Goal: Task Accomplishment & Management: Complete application form

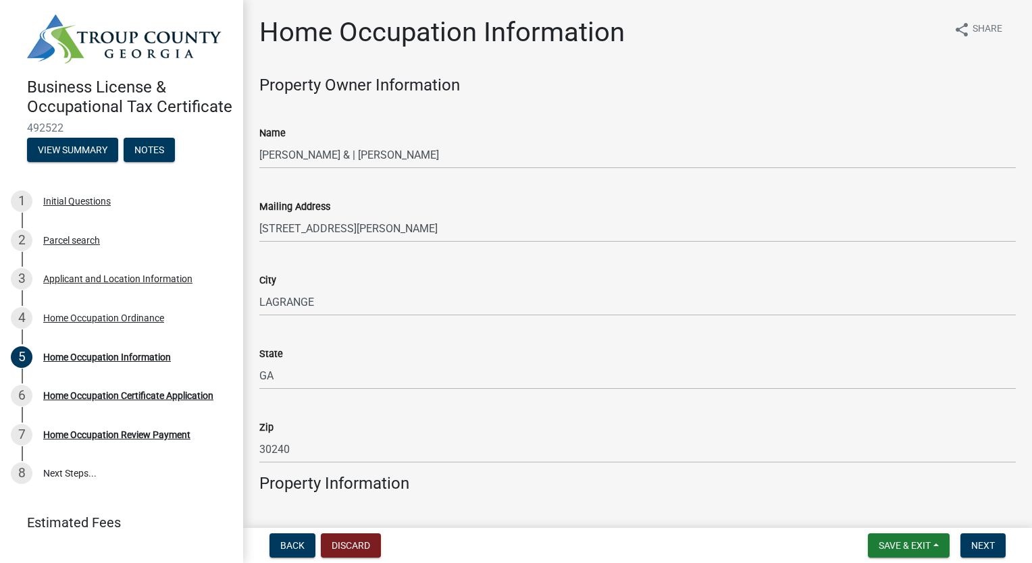
select select "3cd0ee33-8dc1-414d-bed4-d628d979b4e7"
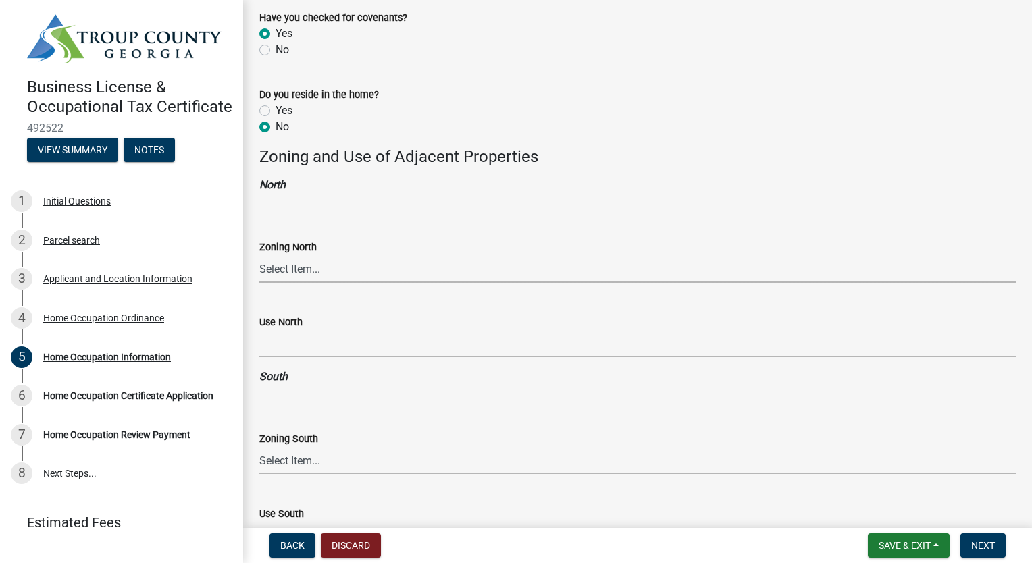
click at [326, 267] on select "Select Item... 01-AG 01-AGR 01-CRVP 01-GC 01-GI 01-LC 01-LR 01-LRR 01-MFR 01-MH…" at bounding box center [637, 269] width 756 height 28
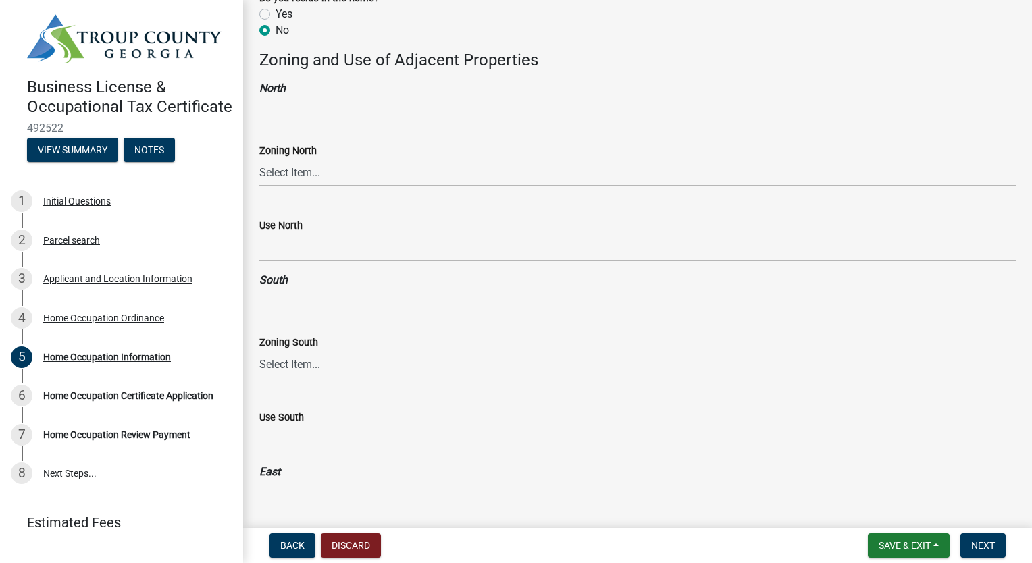
scroll to position [998, 0]
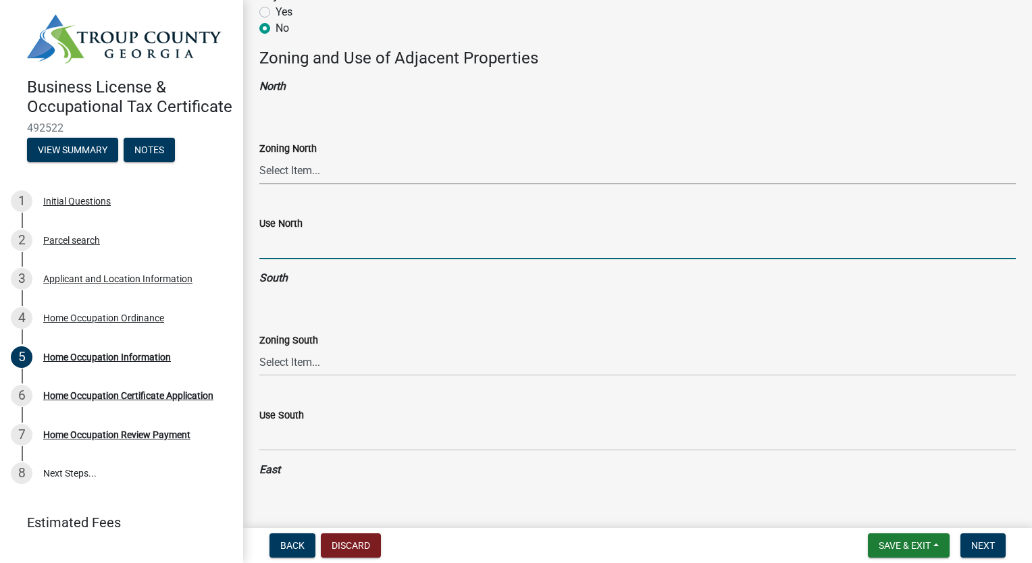
click at [342, 248] on input "Use North" at bounding box center [637, 246] width 756 height 28
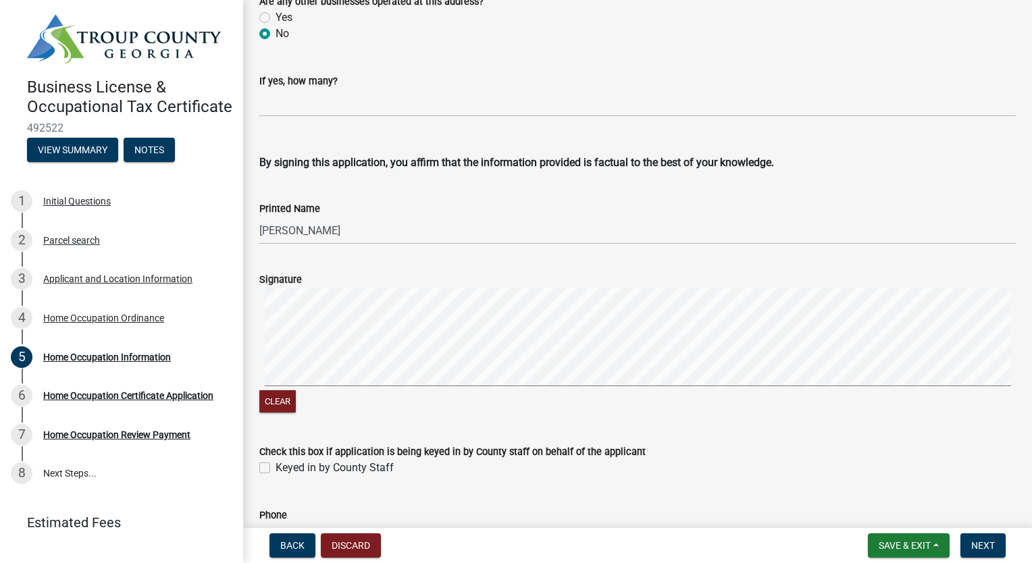
scroll to position [2858, 0]
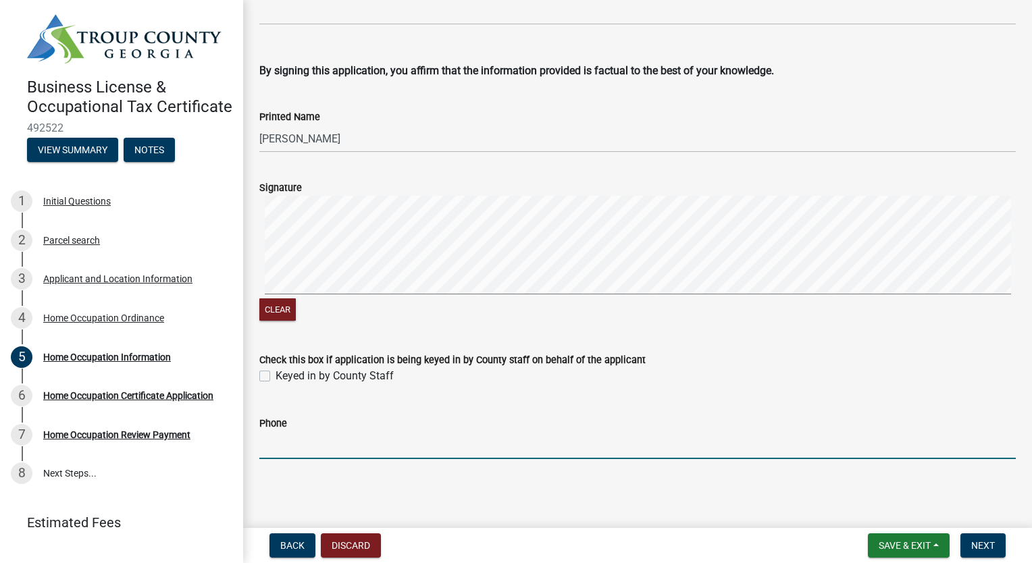
click at [351, 440] on input "Phone" at bounding box center [637, 446] width 756 height 28
type input "7065942773"
click at [974, 544] on span "Next" at bounding box center [983, 545] width 24 height 11
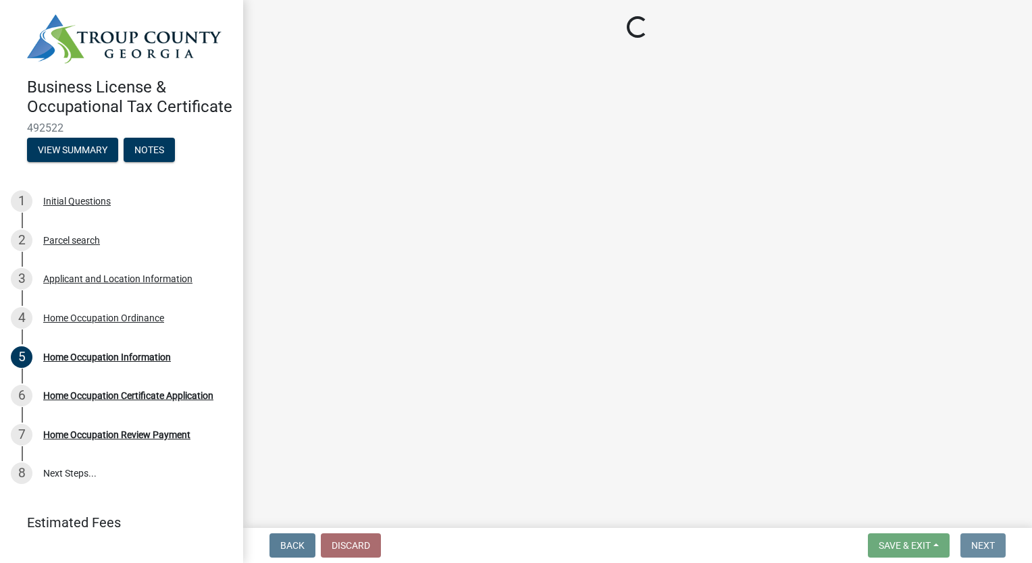
scroll to position [0, 0]
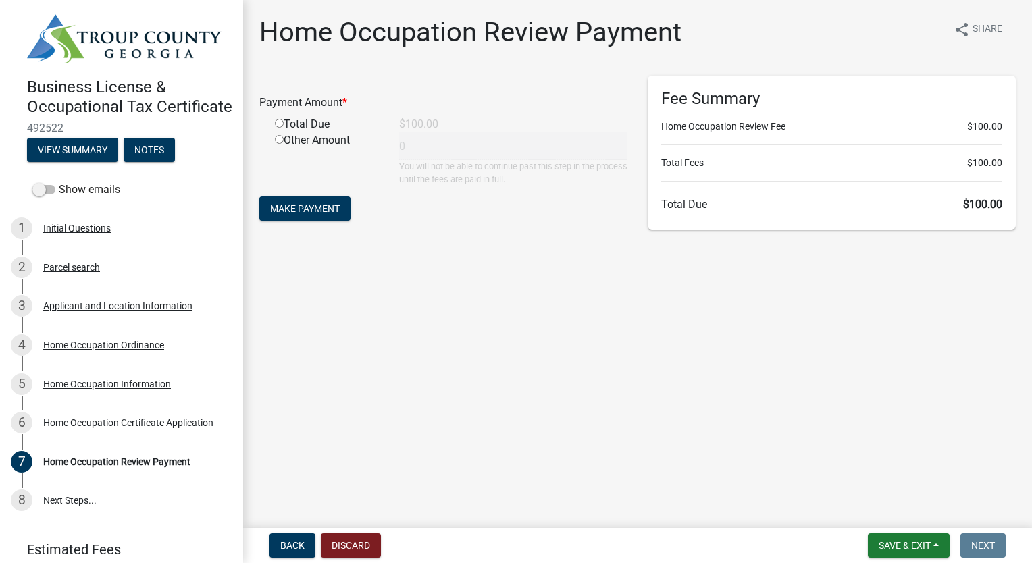
click at [279, 122] on input "radio" at bounding box center [279, 123] width 9 height 9
radio input "true"
type input "100"
click at [455, 227] on div "Payment Amount * Total Due $100.00 Other Amount 100 You will not be able to con…" at bounding box center [443, 156] width 388 height 161
click at [333, 211] on span "Make Payment" at bounding box center [305, 208] width 70 height 11
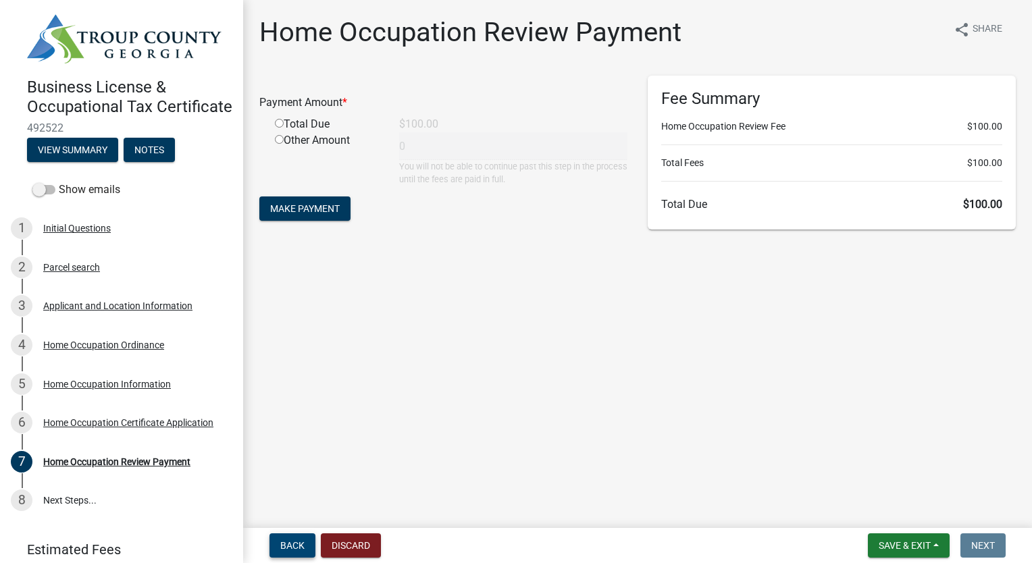
click at [286, 538] on button "Back" at bounding box center [292, 546] width 46 height 24
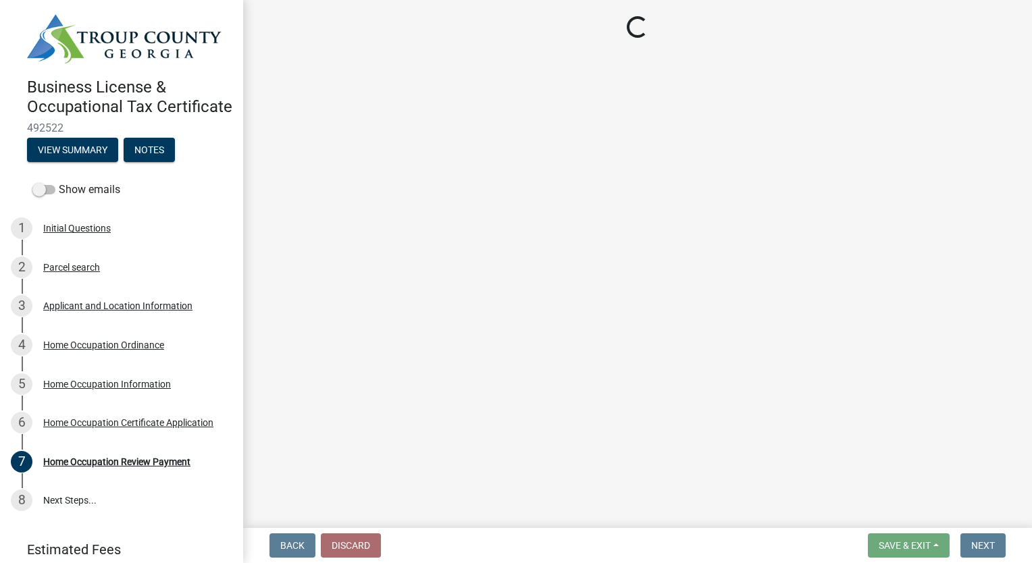
select select "3cd0ee33-8dc1-414d-bed4-d628d979b4e7"
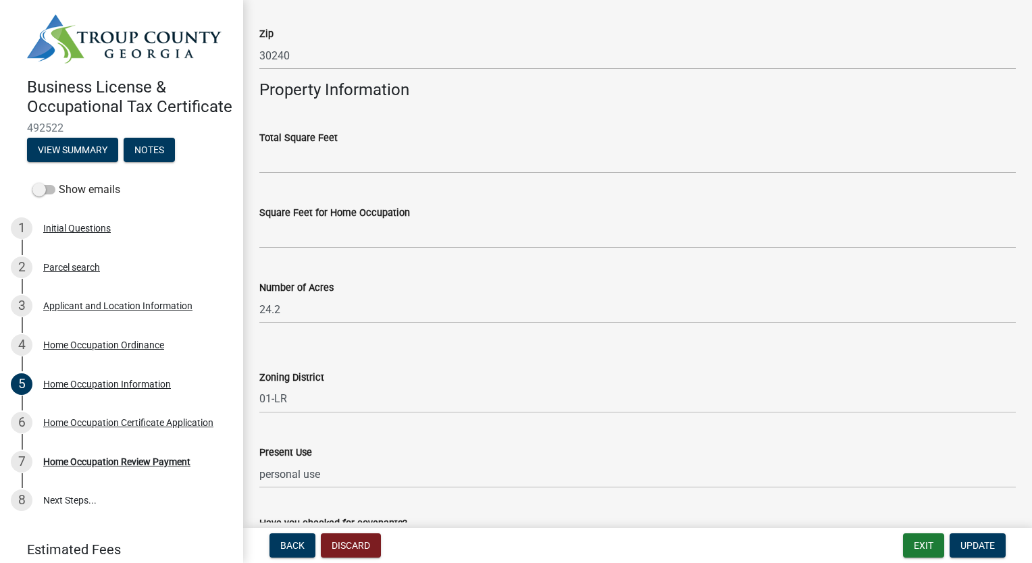
scroll to position [391, 0]
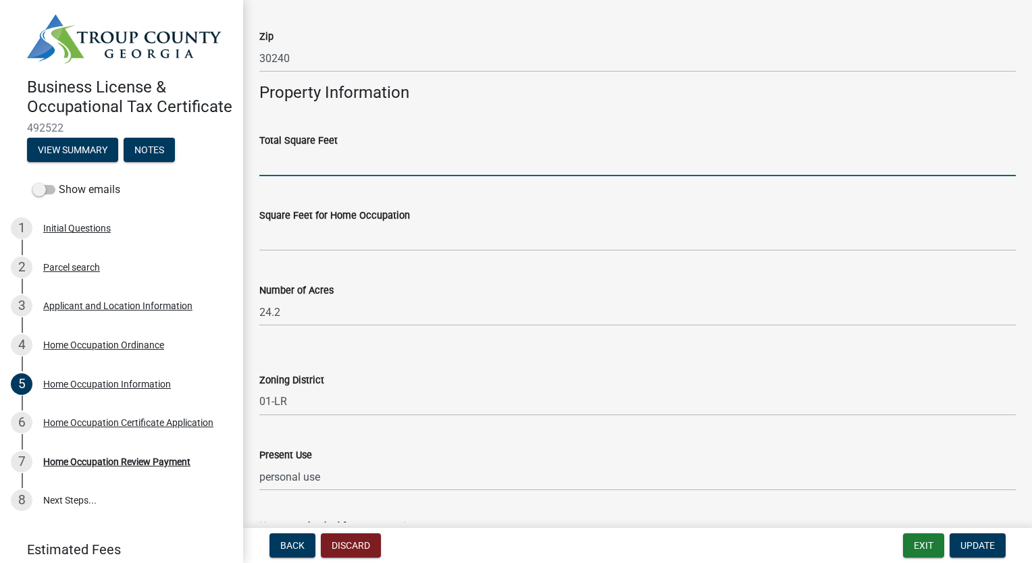
click at [528, 155] on input "text" at bounding box center [637, 163] width 756 height 28
paste input "1054152"
type input "1054152"
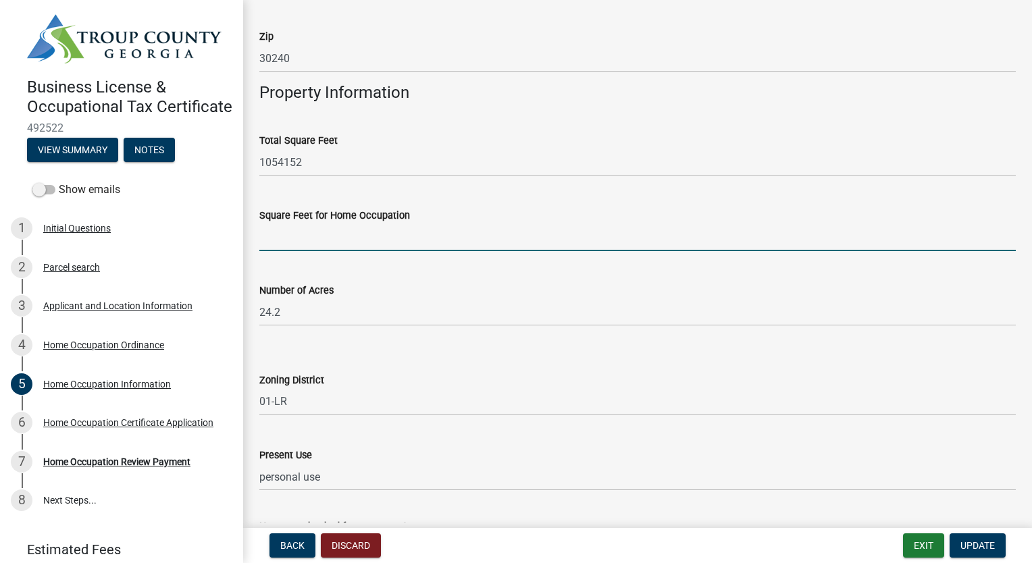
click at [504, 236] on input "text" at bounding box center [637, 238] width 756 height 28
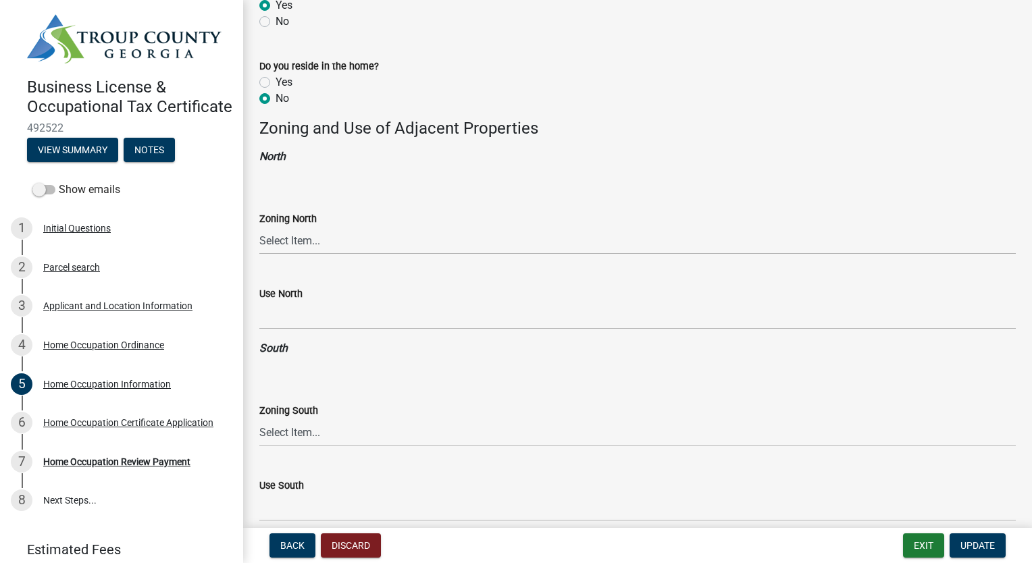
scroll to position [928, 0]
click at [504, 236] on select "Select Item... 01-AG 01-AGR 01-CRVP 01-GC 01-GI 01-LC 01-LR 01-LRR 01-MFR 01-MH…" at bounding box center [637, 241] width 756 height 28
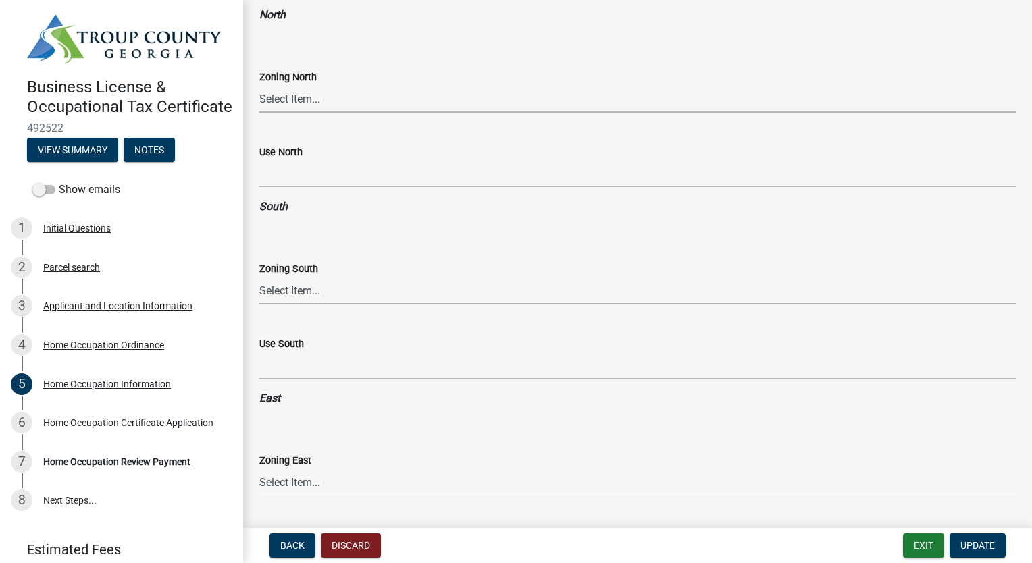
scroll to position [1072, 0]
